Goal: Register for event/course

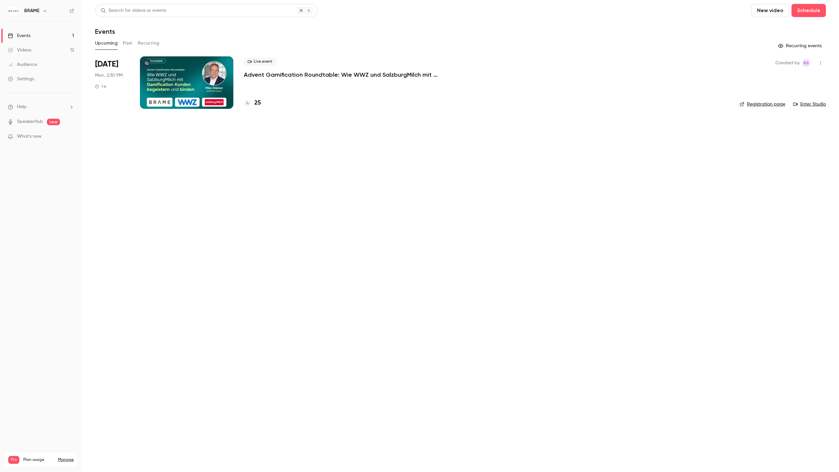
click at [256, 103] on h4 "25" at bounding box center [257, 103] width 7 height 9
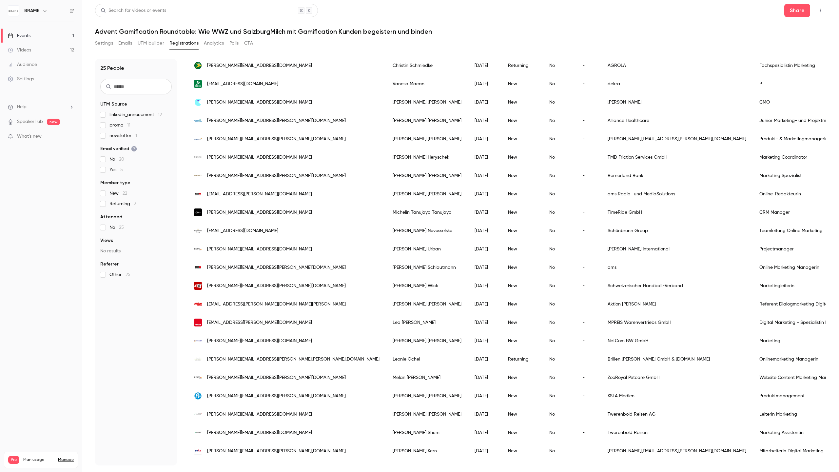
scroll to position [84, 0]
click at [391, 46] on div "Settings Emails UTM builder Registrations Analytics Polls CTA" at bounding box center [460, 44] width 731 height 13
click at [374, 33] on h1 "Advent Gamification Roundtable: Wie WWZ und SalzburgMilch mit Gamification Kund…" at bounding box center [460, 32] width 731 height 8
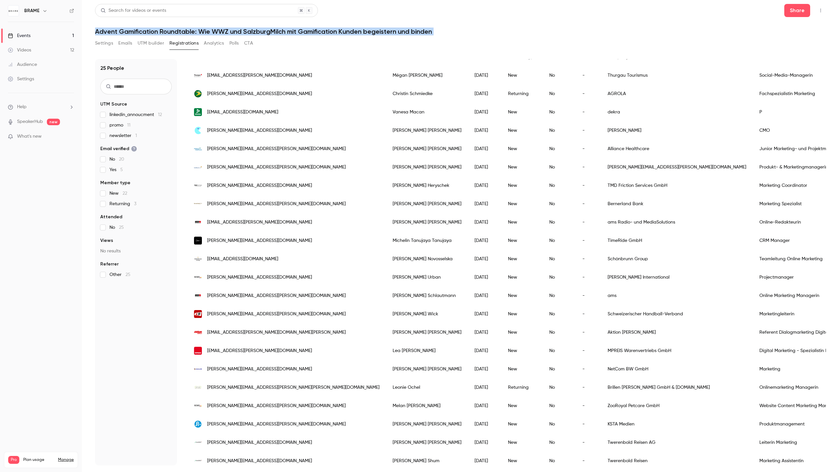
scroll to position [69, 0]
